Goal: Task Accomplishment & Management: Manage account settings

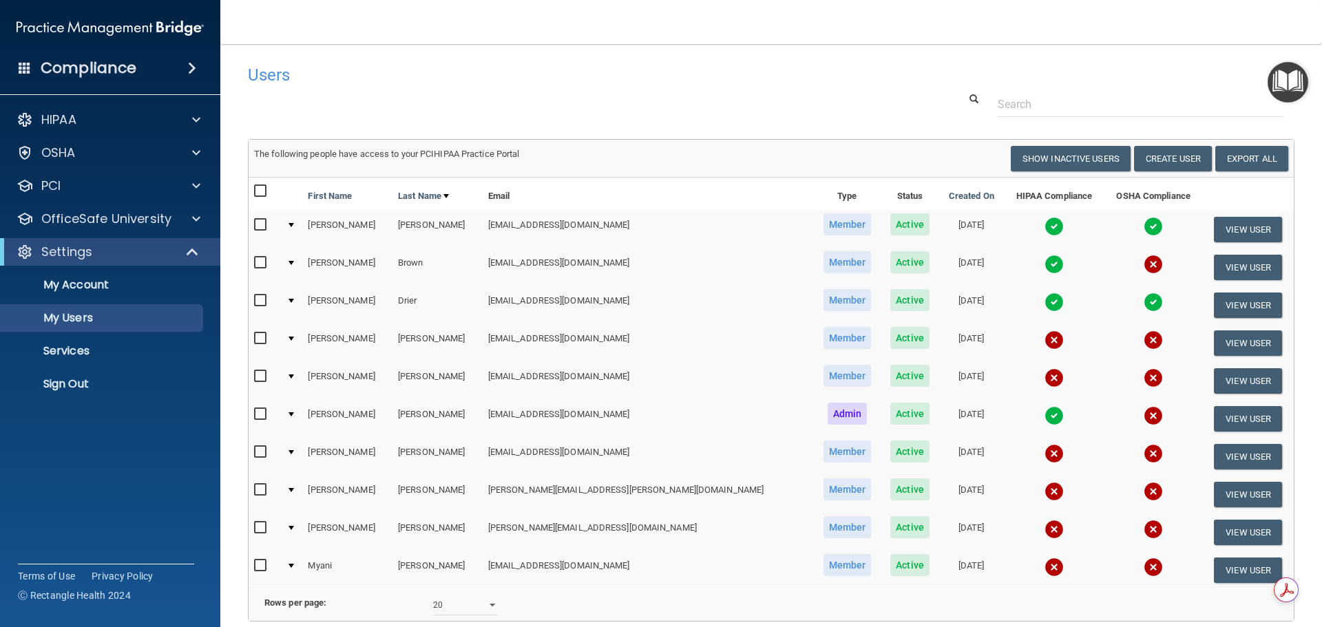
select select "20"
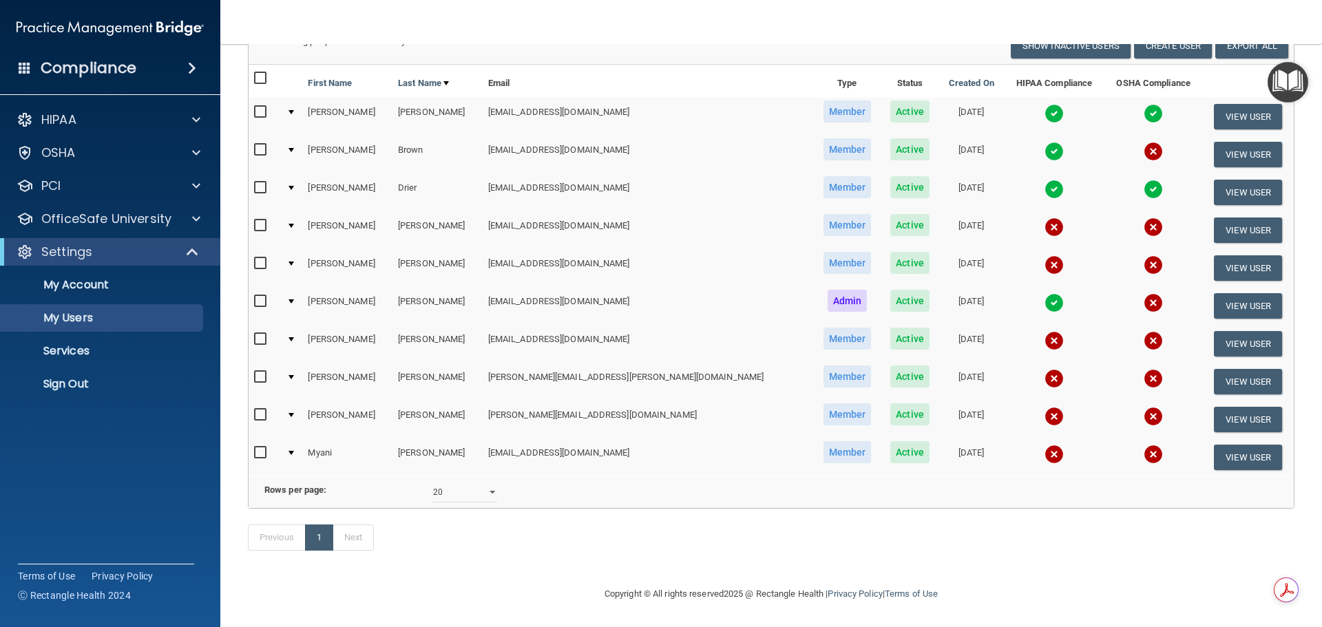
scroll to position [134, 0]
click at [260, 220] on input "checkbox" at bounding box center [262, 225] width 16 height 11
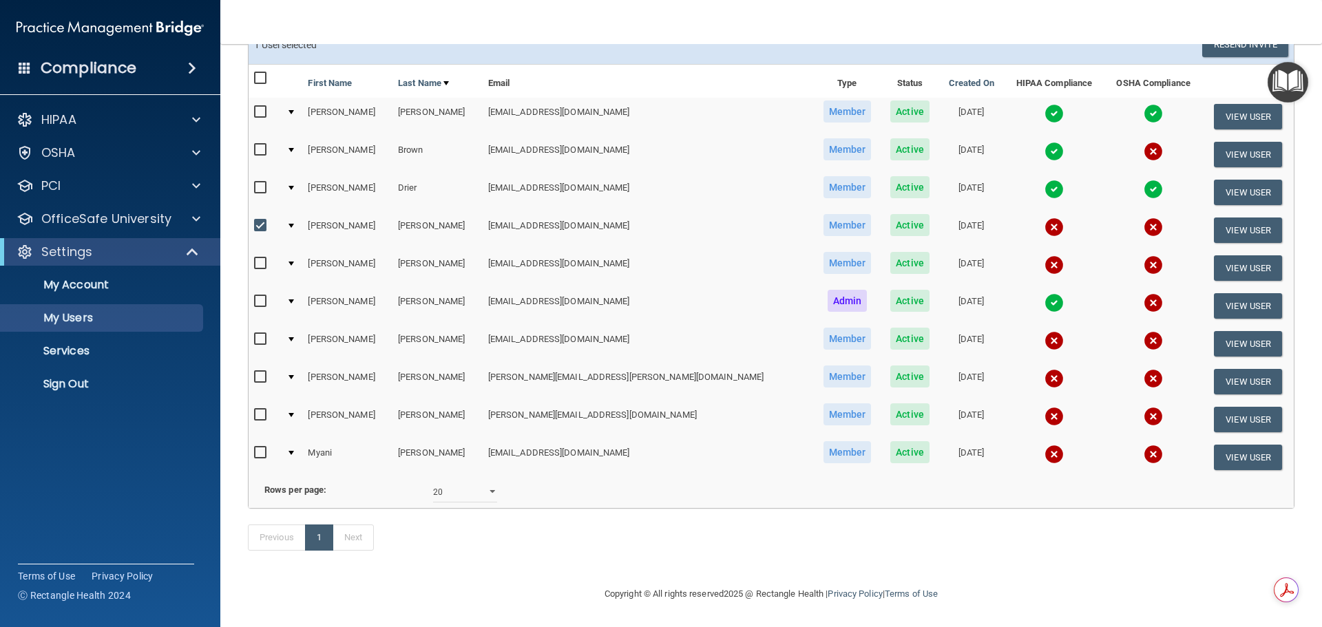
click at [260, 220] on input "checkbox" at bounding box center [262, 225] width 16 height 11
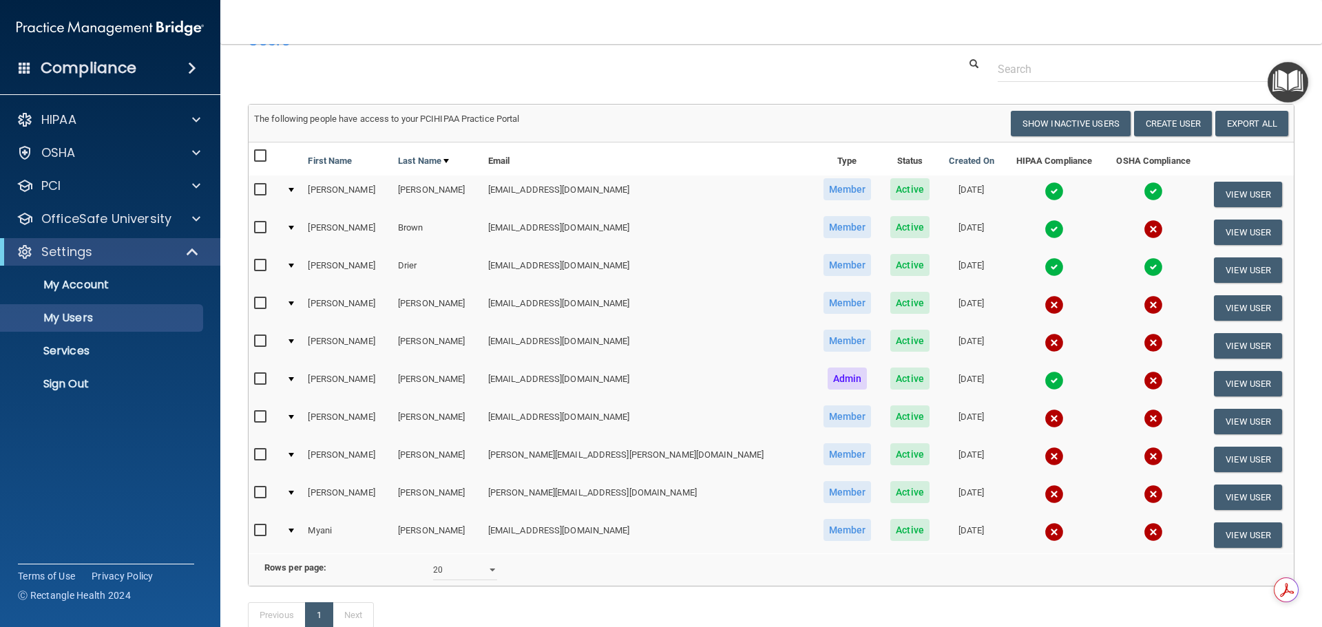
scroll to position [69, 0]
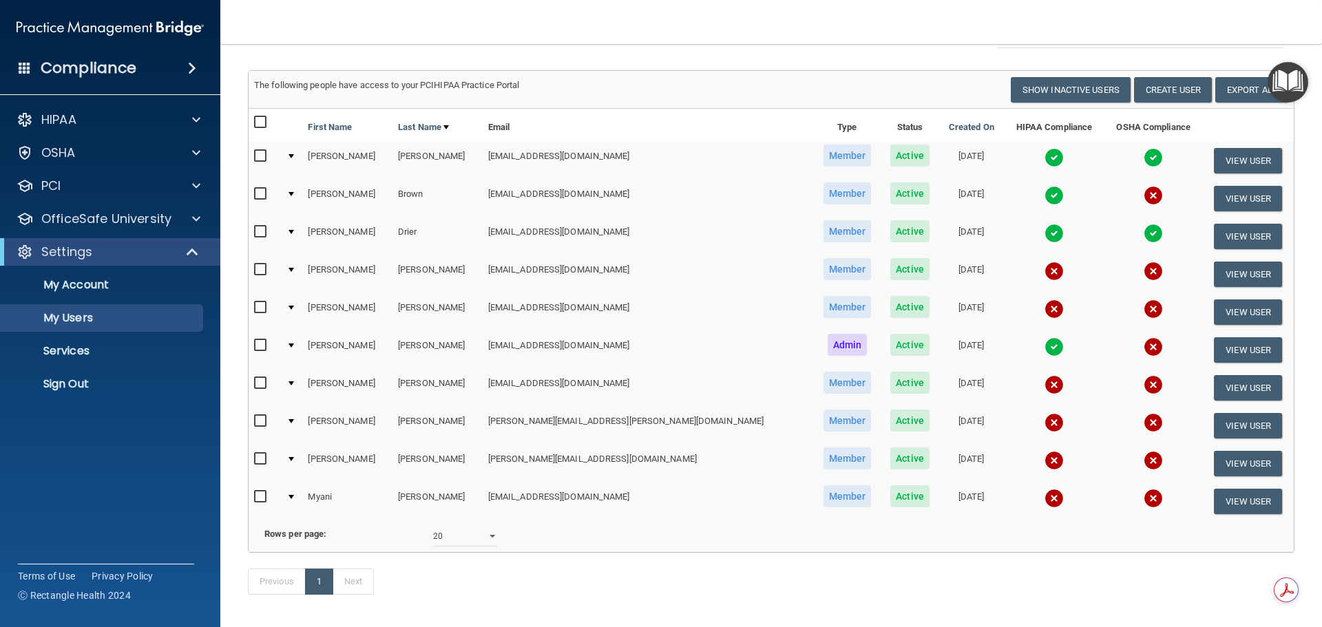
click at [258, 267] on input "checkbox" at bounding box center [262, 269] width 16 height 11
checkbox input "true"
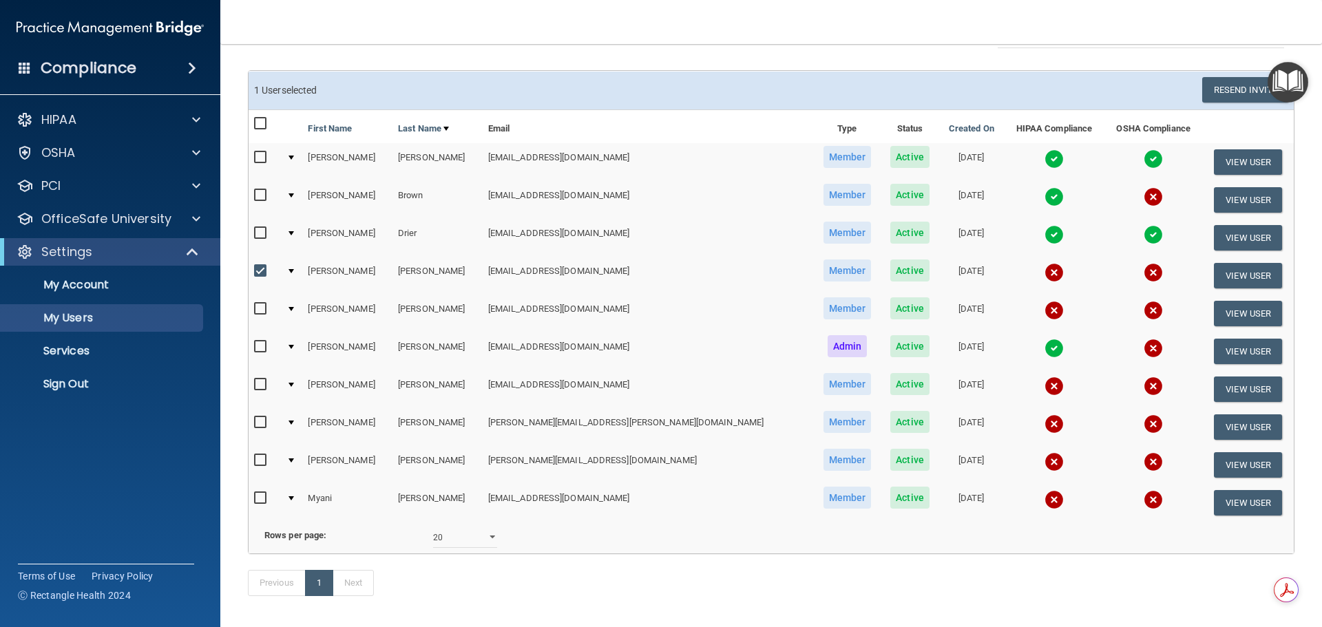
click at [260, 307] on input "checkbox" at bounding box center [262, 309] width 16 height 11
checkbox input "true"
click at [261, 386] on input "checkbox" at bounding box center [262, 384] width 16 height 11
checkbox input "true"
drag, startPoint x: 262, startPoint y: 270, endPoint x: 258, endPoint y: 294, distance: 24.4
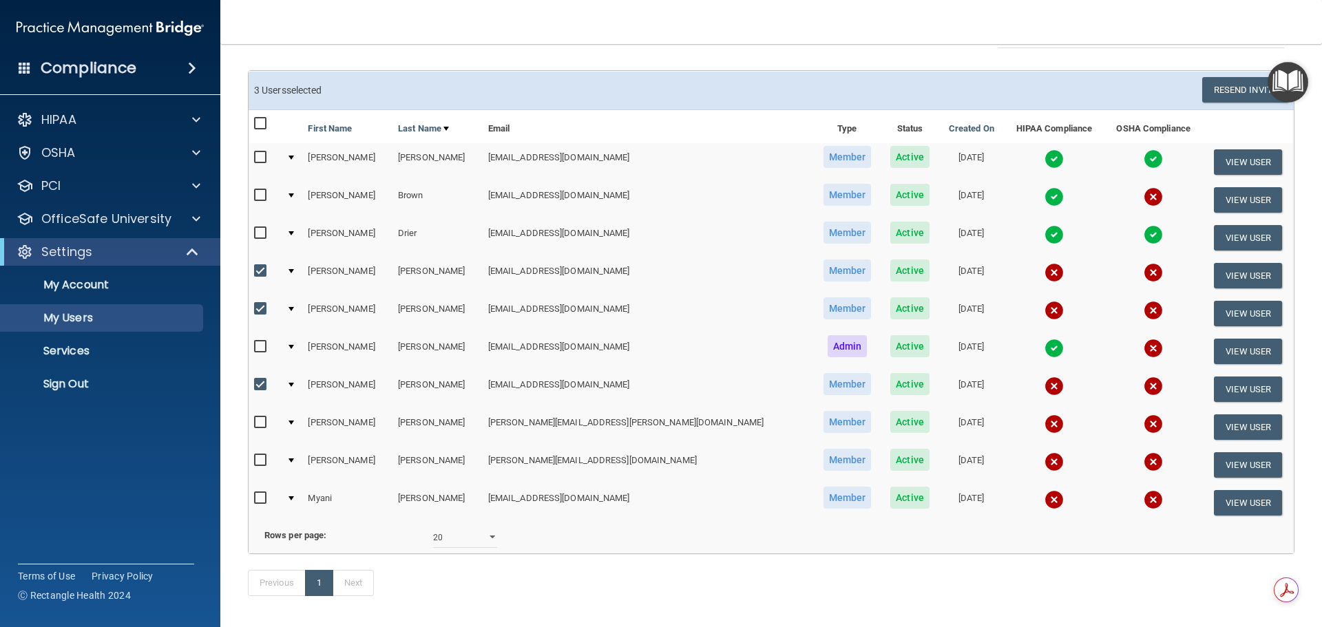
click at [262, 271] on input "checkbox" at bounding box center [262, 271] width 16 height 11
checkbox input "false"
drag, startPoint x: 260, startPoint y: 304, endPoint x: 260, endPoint y: 327, distance: 22.7
click at [260, 305] on input "checkbox" at bounding box center [262, 309] width 16 height 11
checkbox input "false"
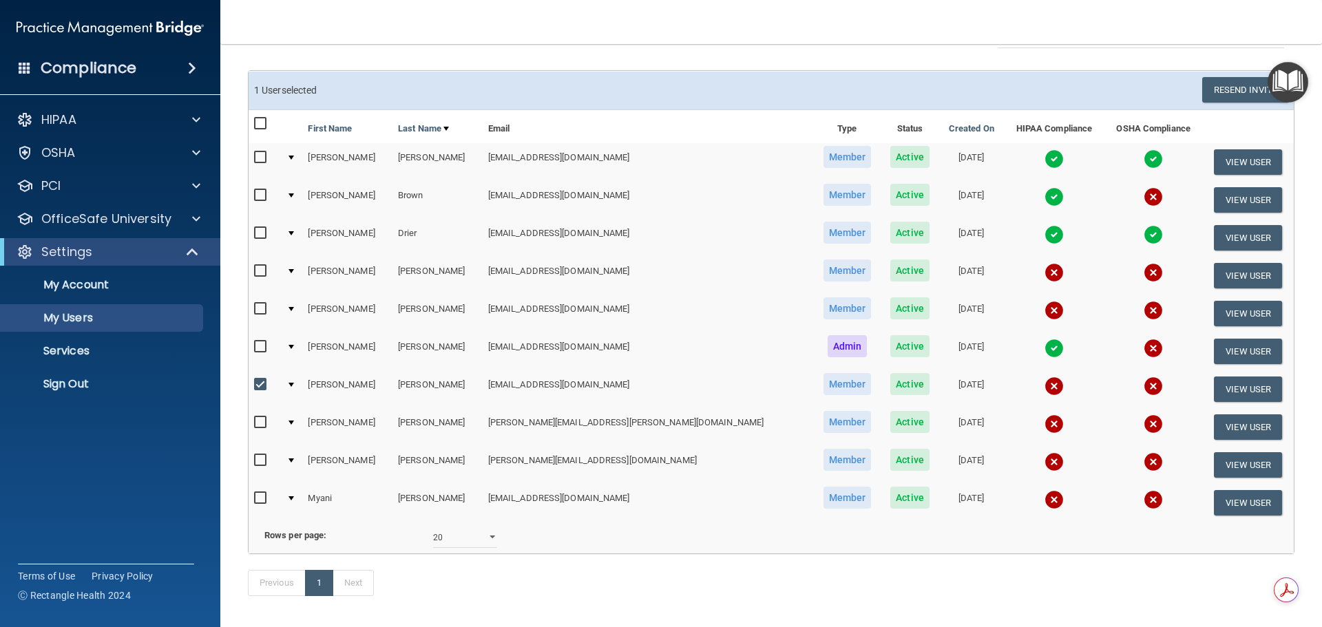
click at [260, 385] on input "checkbox" at bounding box center [262, 384] width 16 height 11
checkbox input "false"
